Goal: Use online tool/utility

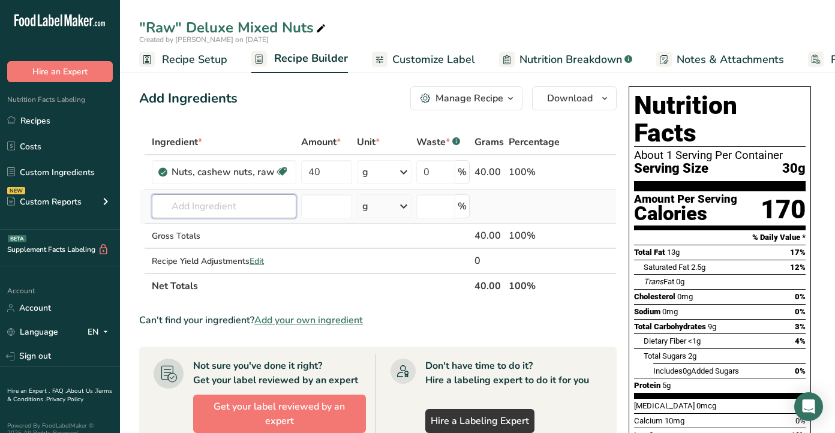
click at [220, 206] on input "text" at bounding box center [224, 206] width 145 height 24
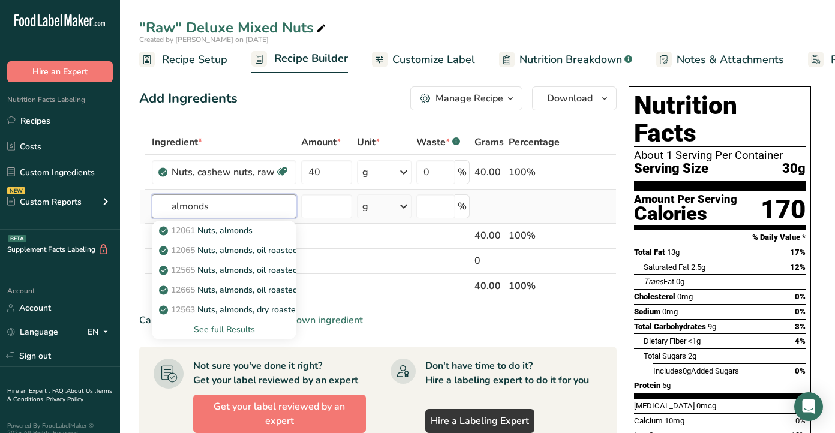
type input "almonds"
click at [226, 331] on div "See full Results" at bounding box center [223, 329] width 125 height 13
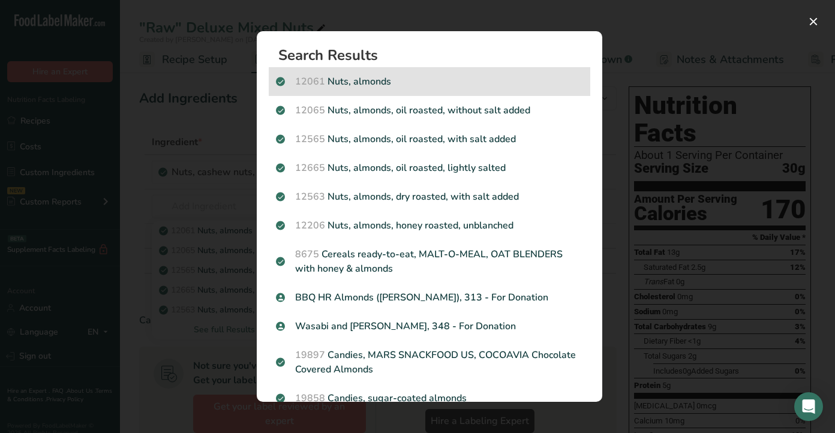
click at [360, 86] on p "12061 Nuts, almonds" at bounding box center [429, 81] width 307 height 14
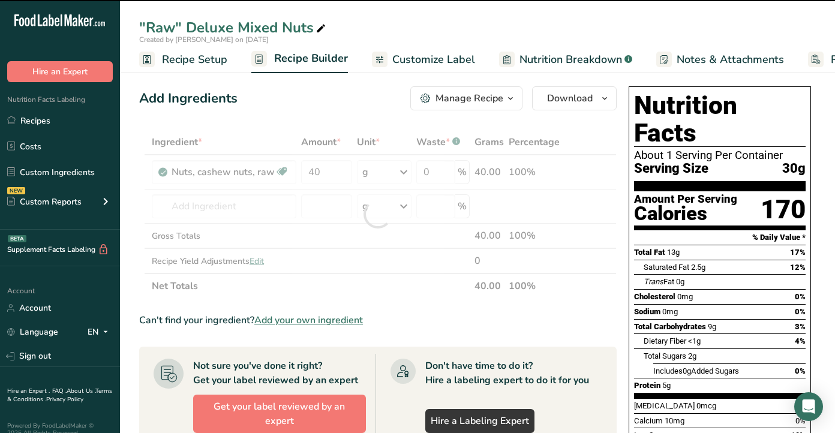
type input "0"
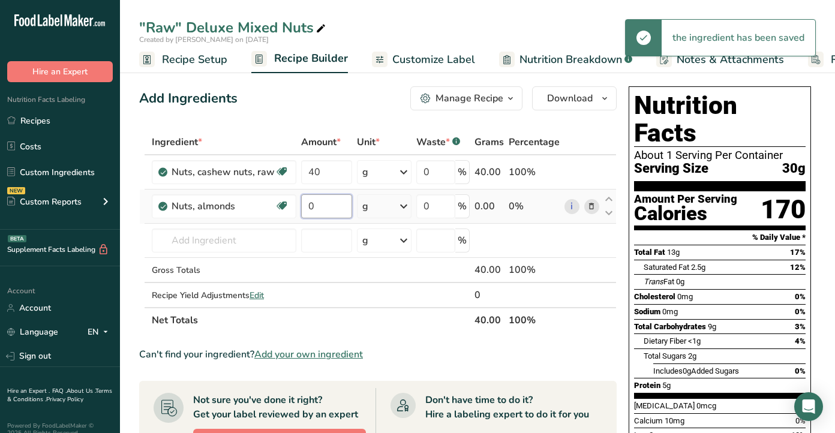
click at [319, 213] on input "0" at bounding box center [326, 206] width 51 height 24
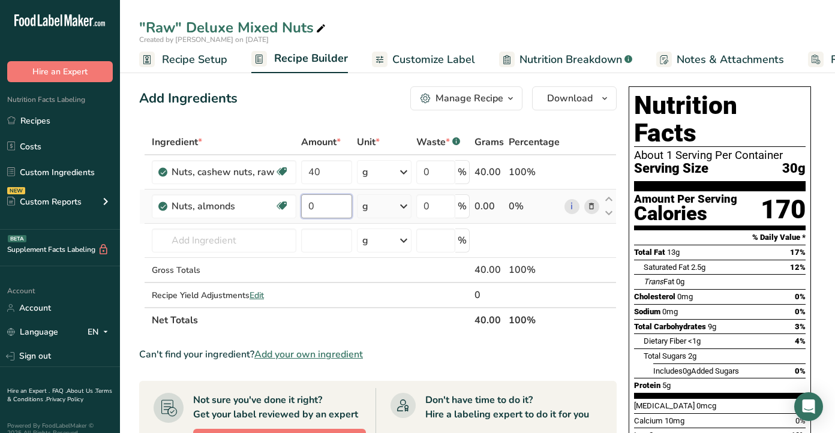
click at [316, 210] on input "0" at bounding box center [326, 206] width 51 height 24
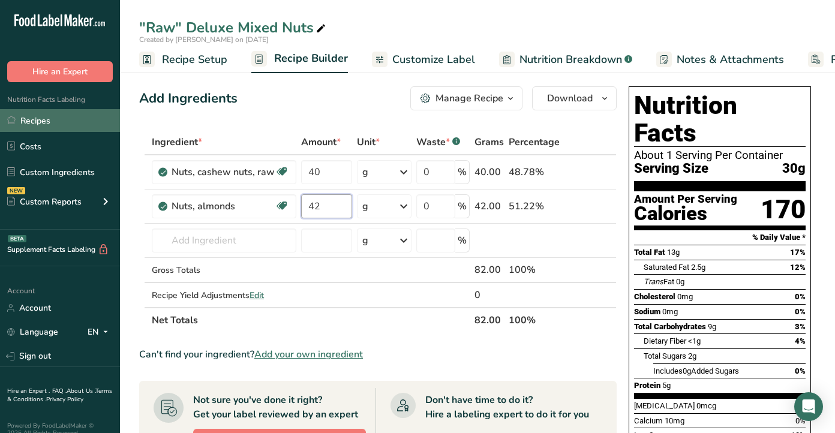
type input "42"
click at [61, 125] on link "Recipes" at bounding box center [60, 120] width 120 height 23
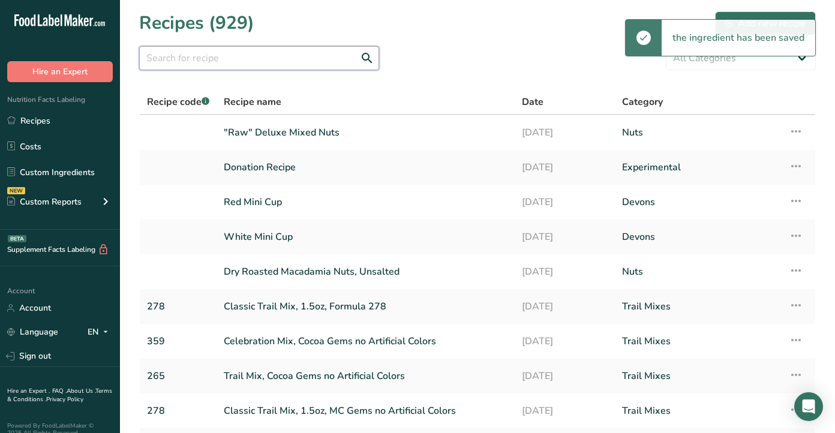
click at [215, 56] on input "text" at bounding box center [259, 58] width 240 height 24
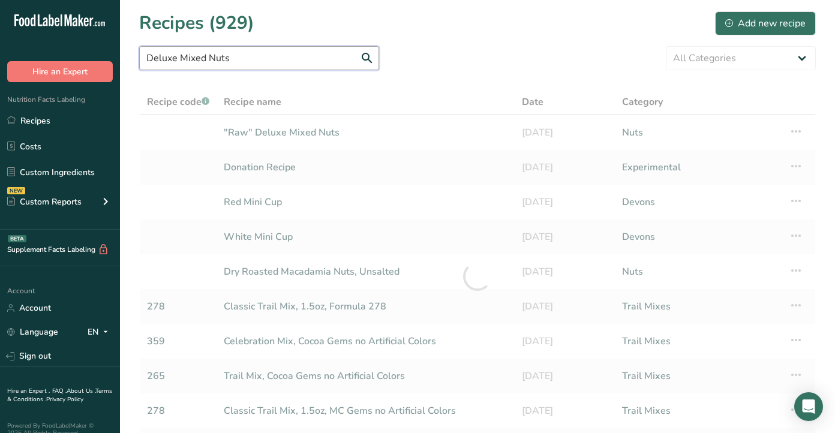
type input "Deluxe Mixed Nuts"
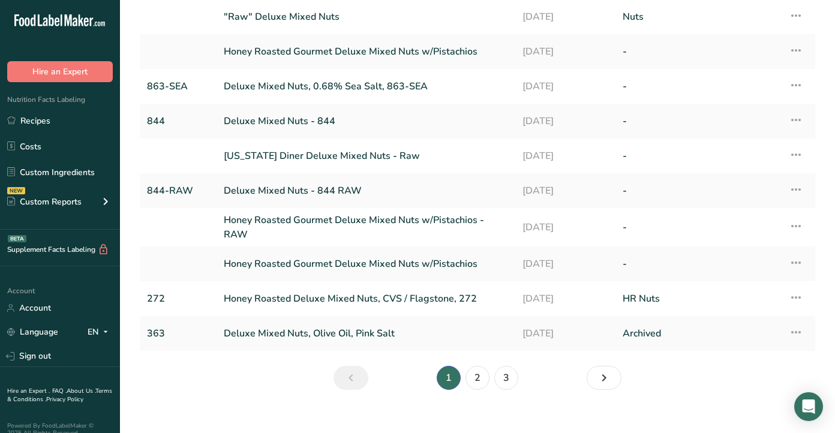
scroll to position [130, 0]
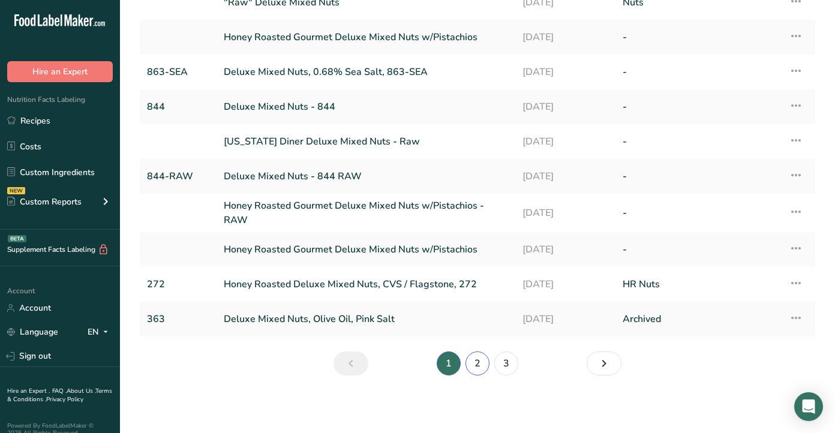
click at [473, 366] on link "2" at bounding box center [478, 364] width 24 height 24
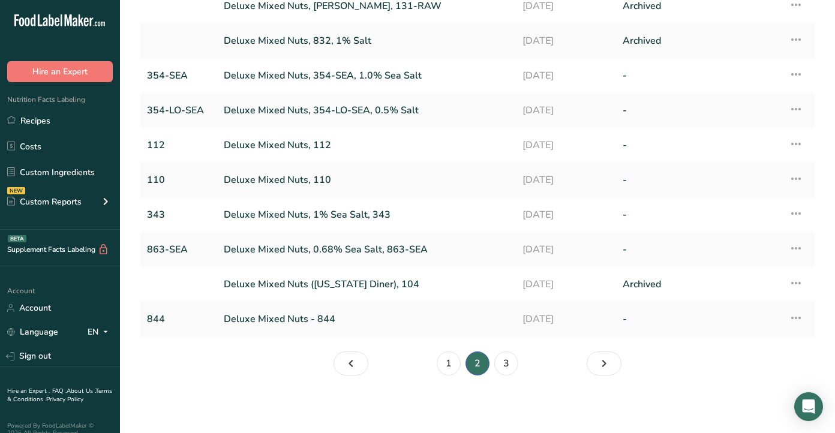
scroll to position [127, 0]
click at [299, 73] on link "Deluxe Mixed Nuts, 354-SEA, 1.0% Sea Salt" at bounding box center [366, 75] width 284 height 25
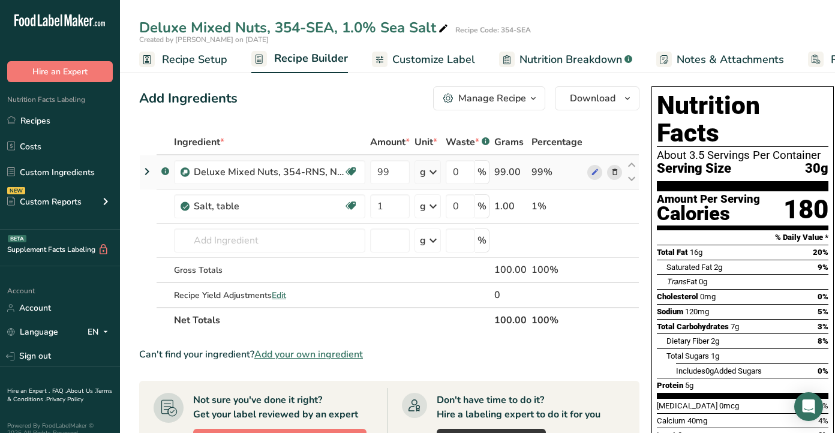
click at [146, 170] on icon at bounding box center [147, 172] width 14 height 22
